Goal: Task Accomplishment & Management: Manage account settings

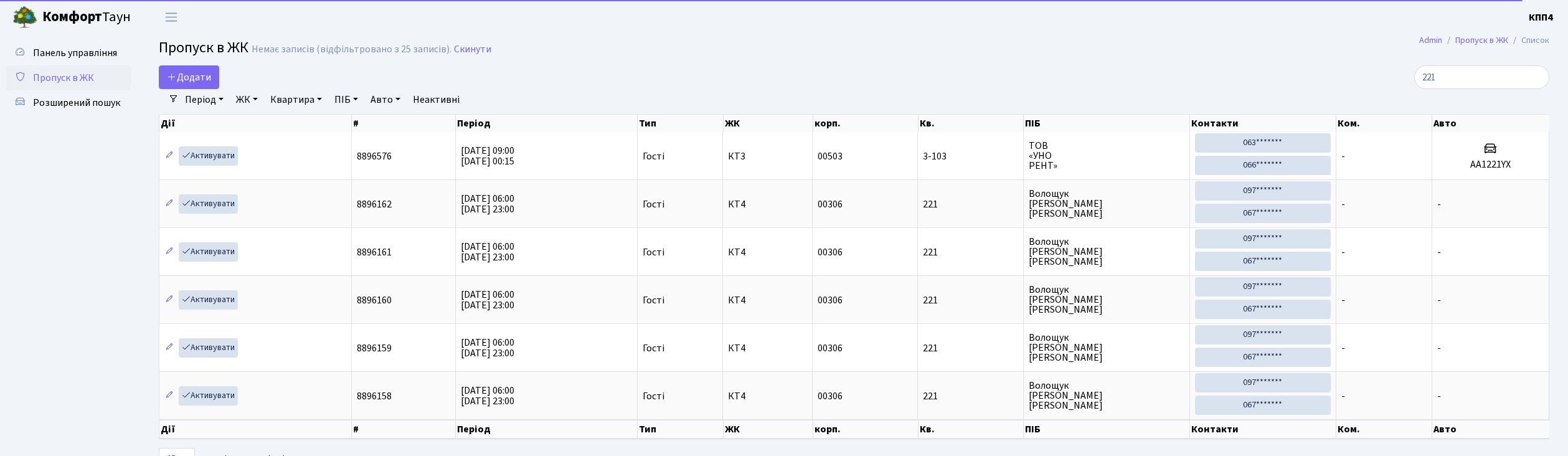
select select "25"
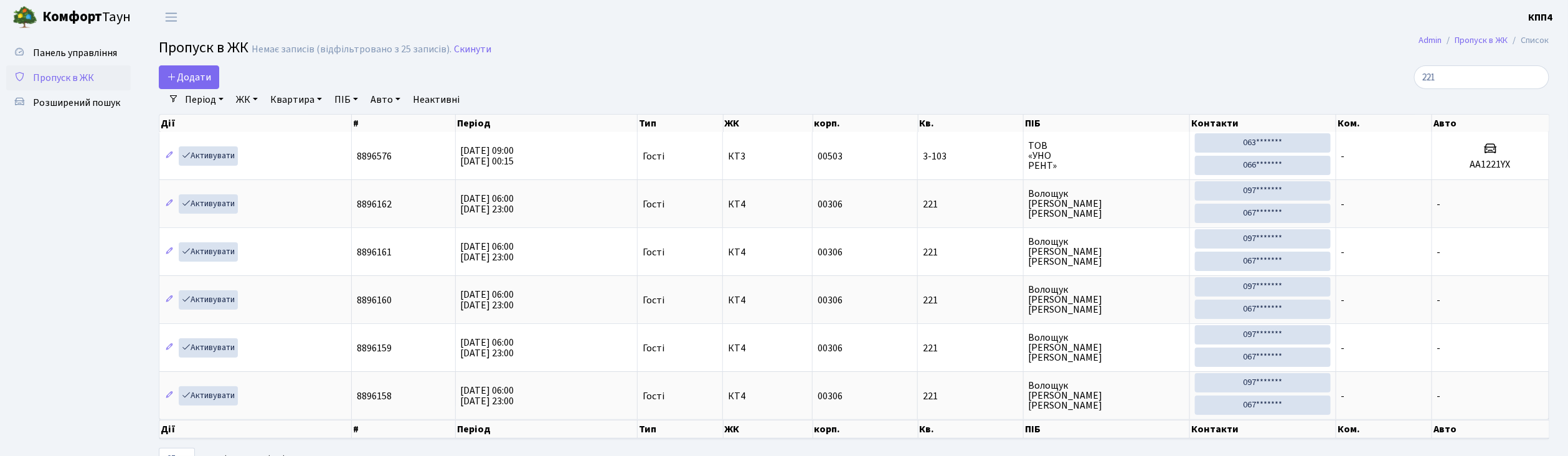
type input "221"
click at [73, 68] on link "Пропуск в ЖК" at bounding box center [68, 78] width 125 height 25
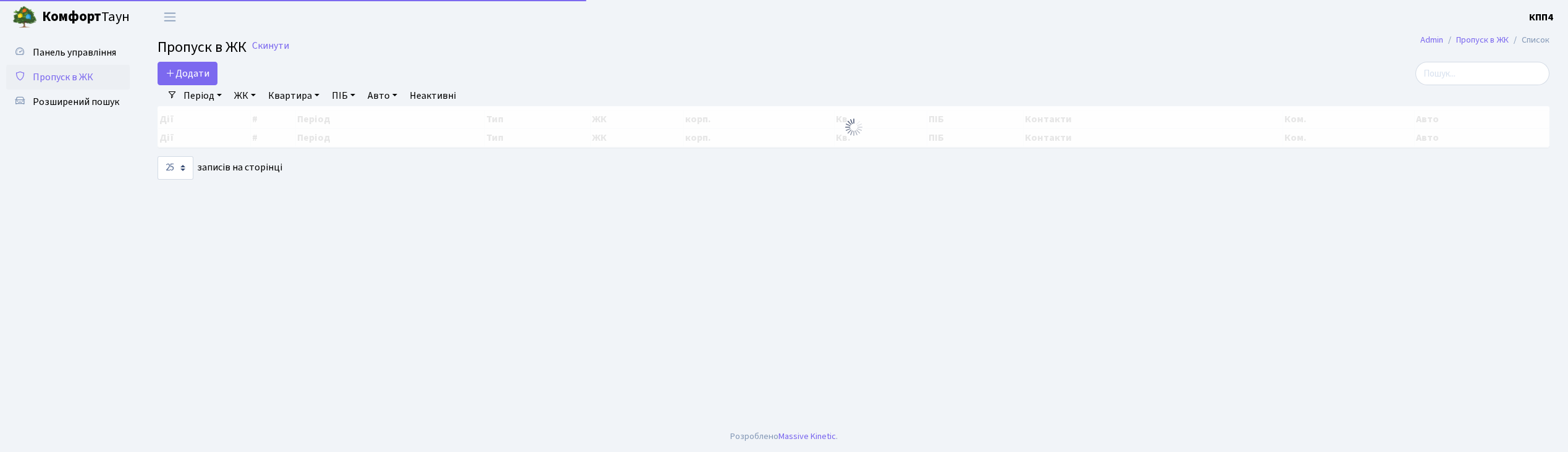
select select "25"
click at [1468, 79] on input "search" at bounding box center [1482, 74] width 134 height 23
